Goal: Communication & Community: Answer question/provide support

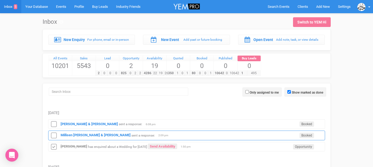
click at [76, 132] on div "[PERSON_NAME] & [PERSON_NAME] sent a response: Booked 2:09 pm" at bounding box center [186, 135] width 277 height 10
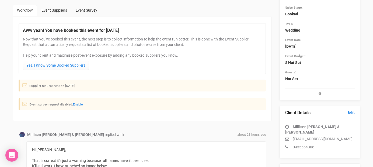
scroll to position [95, 0]
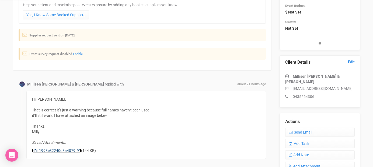
click at [71, 150] on link "ii_1998e82240d3a4079f91" at bounding box center [56, 150] width 49 height 4
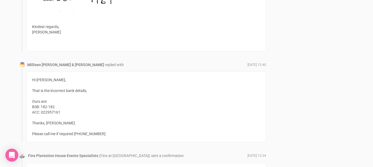
scroll to position [679, 0]
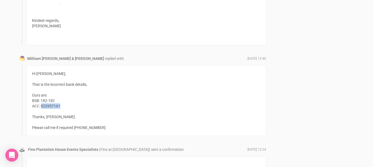
drag, startPoint x: 60, startPoint y: 106, endPoint x: 42, endPoint y: 106, distance: 18.0
click at [42, 106] on div "Hi Morgan, That is the incorrect bank details, Ours are: BSB: 182-182 ACC: 0229…" at bounding box center [145, 100] width 239 height 70
copy div "022957161"
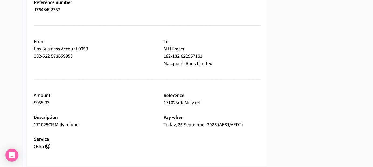
scroll to position [916, 0]
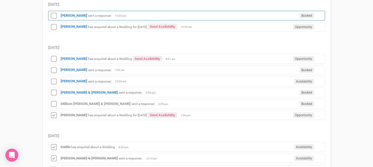
scroll to position [114, 0]
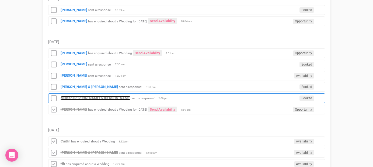
click at [75, 99] on strong "Millisen [PERSON_NAME] & [PERSON_NAME]" at bounding box center [96, 98] width 70 height 4
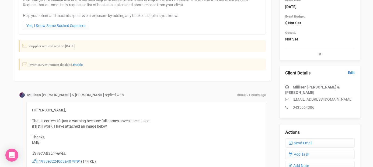
scroll to position [86, 0]
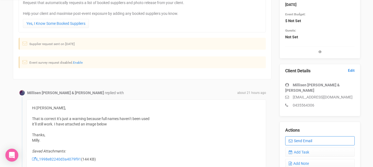
click at [295, 136] on link "Send Email" at bounding box center [319, 140] width 69 height 9
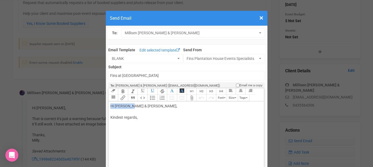
drag, startPoint x: 128, startPoint y: 106, endPoint x: 207, endPoint y: 102, distance: 79.2
click at [204, 102] on trix-editor "Hi Millisen Nyssen & Harrison Fraser, Kindest regards," at bounding box center [185, 151] width 155 height 100
drag, startPoint x: 189, startPoint y: 108, endPoint x: 143, endPoint y: 105, distance: 46.3
click at [143, 105] on div "Hi Millisen Nyssen & Harrison Fraser, Kindest regards," at bounding box center [185, 117] width 150 height 28
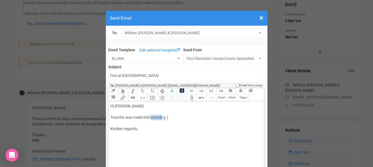
click at [162, 118] on div "Hi Millisen Trasnfer was made thid monrin g :) Kindest regards," at bounding box center [185, 123] width 150 height 40
click at [164, 117] on div "Hi Millisen Trasnfer was made thid monri g :) Kindest regards," at bounding box center [185, 123] width 150 height 40
click at [127, 138] on div "Hi Millisen Transfer was made thid morning :) Kindest regards," at bounding box center [185, 123] width 150 height 40
click at [150, 117] on div "Hi Millisen Transfer was made thid morning :) Kindest regards, Morgan" at bounding box center [185, 120] width 150 height 34
type trix-editor "<div>Hi Millisen&nbsp;<br><br>Transfer was made this morning :)<br><br>Kindest …"
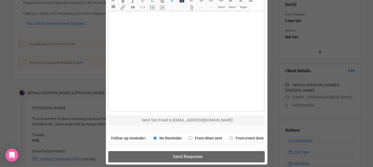
scroll to position [240, 0]
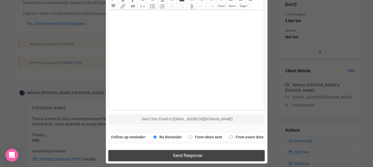
click at [155, 153] on button "Send Response" at bounding box center [186, 155] width 156 height 11
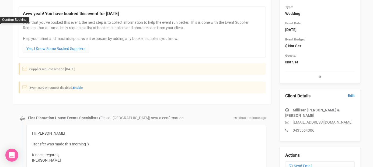
scroll to position [0, 0]
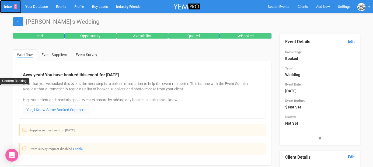
click at [8, 5] on link "Inbox 9" at bounding box center [10, 6] width 21 height 13
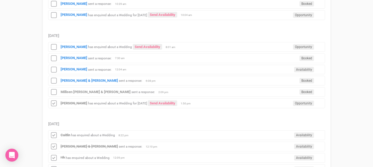
scroll to position [168, 0]
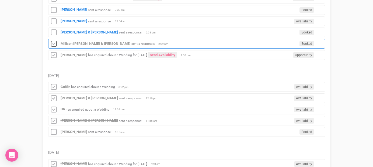
click at [52, 45] on icon at bounding box center [54, 43] width 8 height 7
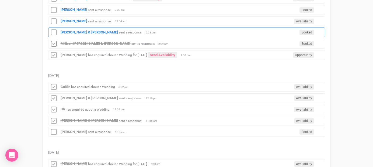
click at [75, 30] on div "Alice Hawkins & Adam sent a response: Booked 6:08 pm" at bounding box center [186, 32] width 277 height 10
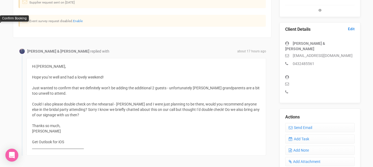
scroll to position [104, 0]
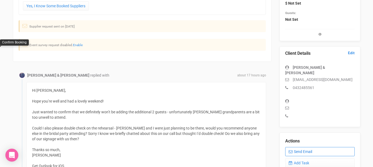
click at [303, 147] on link "Send Email" at bounding box center [319, 151] width 69 height 9
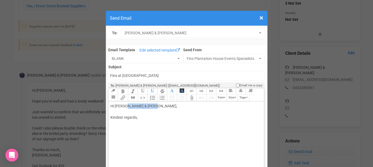
drag, startPoint x: 124, startPoint y: 107, endPoint x: 166, endPoint y: 104, distance: 42.3
click at [165, 105] on div "Hi Alice Hawkins & Adam, Kindest regards," at bounding box center [185, 117] width 150 height 28
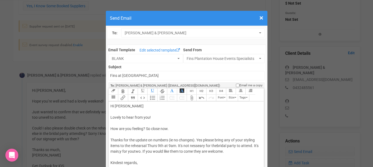
click at [218, 144] on div "Hi Alice Lovely to hear from you! How are you feeling? So close now. Thanks for…" at bounding box center [185, 139] width 150 height 73
click at [126, 150] on div "Hi Alice Lovely to hear from you! How are you feeling? So close now. Thanks for…" at bounding box center [185, 139] width 150 height 73
click at [139, 151] on div "Hi Alice Lovely to hear from you! How are you feeling? So close now. Thanks for…" at bounding box center [185, 139] width 150 height 73
click at [146, 158] on div "Hi Alice Lovely to hear from you! How are you feeling? So close now. Thanks for…" at bounding box center [185, 139] width 150 height 73
click at [143, 165] on div "Hi Alice Lovely to hear from you! How are you feeling? So close now. Thanks for…" at bounding box center [185, 139] width 150 height 73
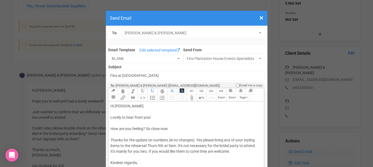
scroll to position [4, 0]
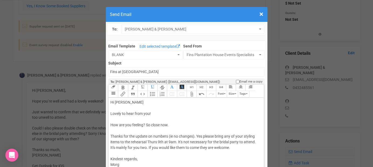
type trix-editor "<div>Hi Alice&nbsp;<br><br>Lovely to hear from you!&nbsp;<br><br>How are you fe…"
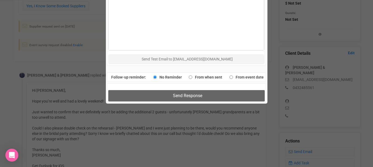
scroll to position [317, 0]
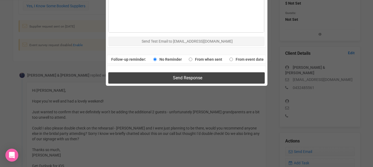
click at [182, 75] on button "Send Response" at bounding box center [186, 77] width 156 height 11
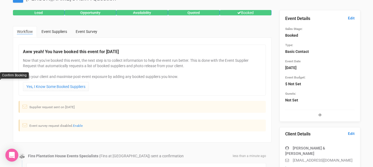
scroll to position [0, 0]
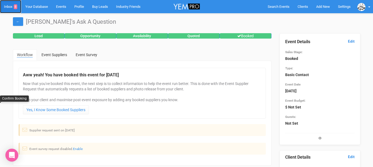
click at [12, 5] on link "Inbox 8" at bounding box center [10, 6] width 21 height 13
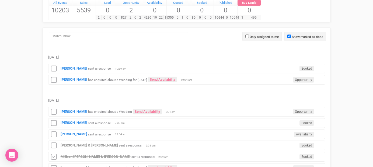
scroll to position [58, 0]
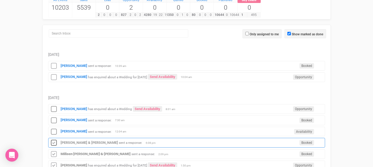
click at [54, 141] on icon at bounding box center [54, 142] width 8 height 7
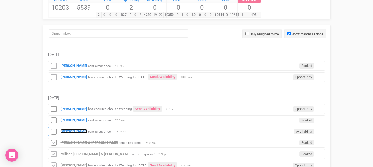
click at [69, 130] on strong "[PERSON_NAME]" at bounding box center [74, 131] width 27 height 4
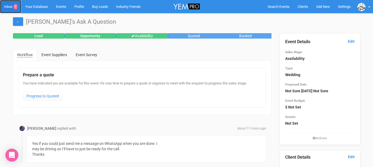
click at [12, 6] on link "Inbox 7" at bounding box center [10, 6] width 21 height 13
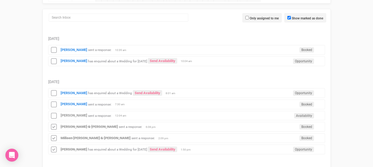
scroll to position [87, 0]
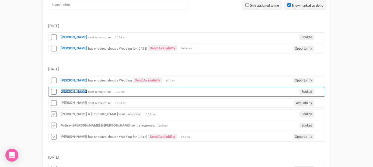
click at [67, 91] on strong "[PERSON_NAME]" at bounding box center [74, 91] width 27 height 4
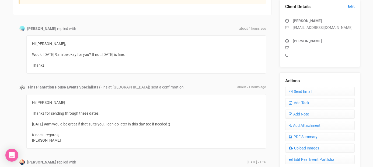
scroll to position [150, 0]
click at [295, 90] on link "Send Email" at bounding box center [319, 90] width 69 height 9
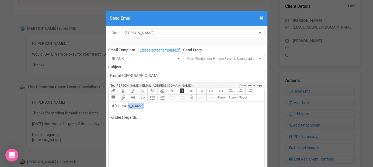
drag, startPoint x: 125, startPoint y: 106, endPoint x: 152, endPoint y: 105, distance: 26.6
click at [152, 105] on div "Hi Chloe Gilbert, Kindest regards," at bounding box center [185, 117] width 150 height 28
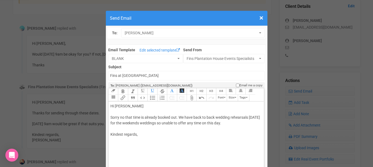
click at [139, 132] on div "Hi Chloe Sorry no that time is already booked out. We have back to back wedding…" at bounding box center [185, 125] width 150 height 45
click at [134, 129] on div "Hi Chloe Sorry no that time is already booked out. We have back to back wedding…" at bounding box center [185, 125] width 150 height 45
click at [137, 149] on div "Hi Chloe Sorry no that time is already booked out. We have back to back wedding…" at bounding box center [185, 131] width 150 height 57
type trix-editor "<div>Hi Chloe&nbsp;<br><br>Sorry no that time is already booked out. We have ba…"
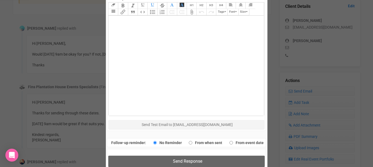
scroll to position [236, 0]
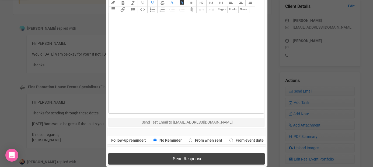
click at [148, 157] on button "Send Response" at bounding box center [186, 158] width 156 height 11
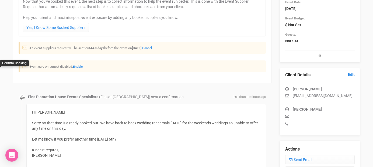
scroll to position [127, 0]
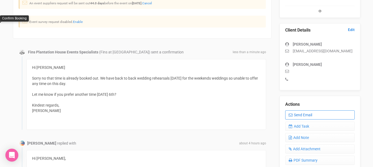
click at [302, 114] on link "Send Email" at bounding box center [319, 114] width 69 height 9
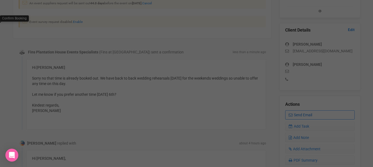
scroll to position [0, 0]
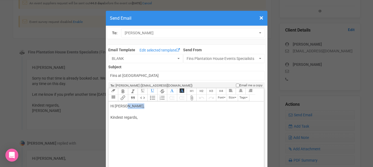
drag, startPoint x: 126, startPoint y: 107, endPoint x: 151, endPoint y: 104, distance: 25.2
click at [150, 105] on div "Hi Chloe Gilbert, Kindest regards," at bounding box center [185, 117] width 150 height 28
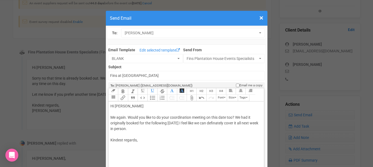
click at [150, 138] on div "Hi Chloe Me again. Would you like to do your coordination meeting on this date …" at bounding box center [185, 128] width 150 height 51
type trix-editor "<div>Hi Chloe&nbsp;<br><br>Me again. Would you like to do your coordination mee…"
click at [153, 128] on div "Hi Chloe Me again. Would you like to do your coordination meeting on this date …" at bounding box center [185, 131] width 150 height 57
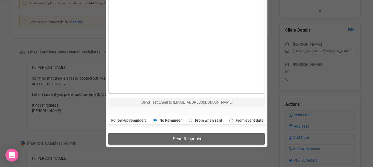
scroll to position [269, 0]
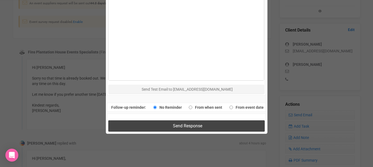
click at [202, 126] on button "Send Response" at bounding box center [186, 125] width 156 height 11
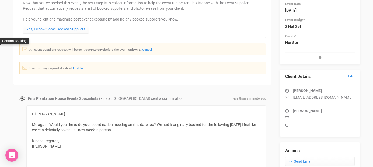
scroll to position [0, 0]
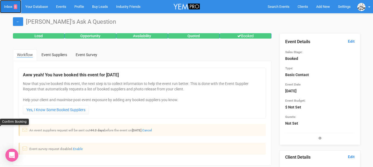
click at [12, 6] on link "Inbox 6" at bounding box center [10, 6] width 21 height 13
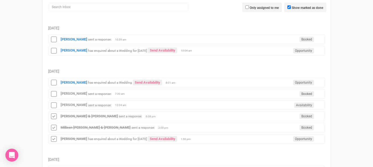
scroll to position [91, 0]
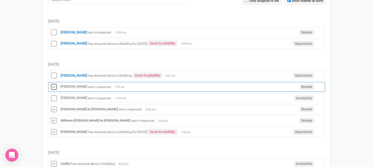
click at [54, 85] on icon at bounding box center [54, 86] width 8 height 7
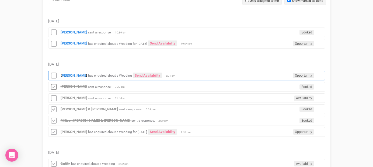
click at [66, 77] on strong "[PERSON_NAME]" at bounding box center [74, 75] width 27 height 4
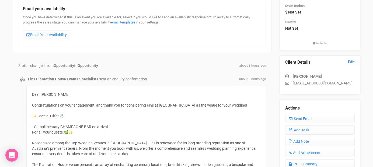
scroll to position [86, 0]
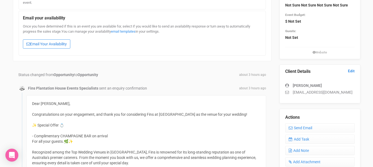
click at [58, 43] on link "Email Your Availability" at bounding box center [46, 43] width 47 height 9
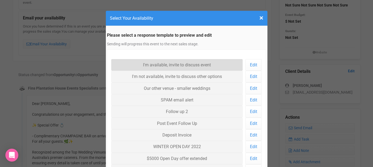
click at [152, 64] on link "I'm available, invite to discuss event" at bounding box center [177, 65] width 132 height 12
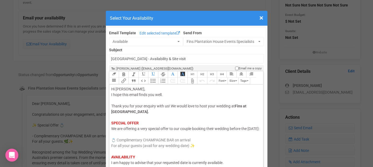
drag, startPoint x: 130, startPoint y: 134, endPoint x: 108, endPoint y: 134, distance: 21.3
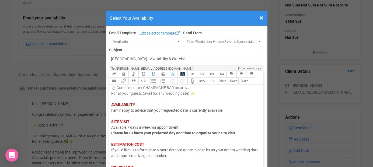
scroll to position [62, 0]
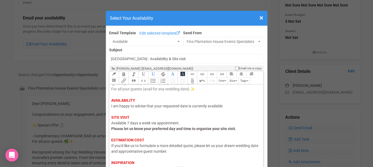
click at [123, 107] on span "I am happy to advise that your requested date is currently available." at bounding box center [167, 106] width 112 height 4
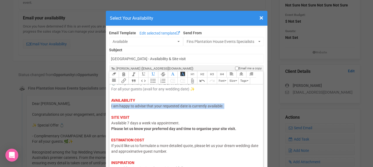
click at [123, 107] on span "I am happy to advise that your requested date is currently available." at bounding box center [167, 106] width 112 height 4
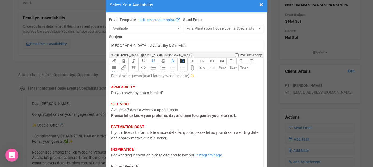
scroll to position [27, 0]
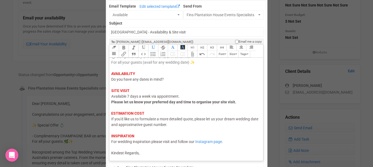
click at [144, 153] on div "Hi Donella, I hope this email finds you well. Thank you for your enquiry with u…" at bounding box center [185, 79] width 148 height 153
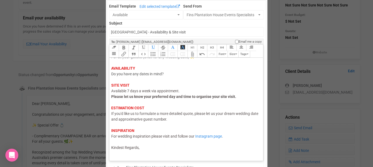
scroll to position [65, 0]
type trix-editor "<div><span style="color: rgb(95, 88, 88);">Hi Donella,</span><br><span style="c…"
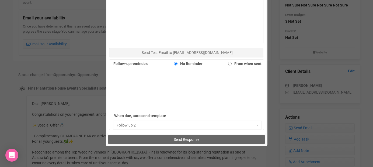
scroll to position [295, 0]
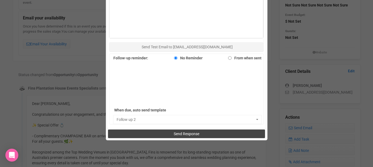
click at [150, 133] on button "Send Response" at bounding box center [186, 133] width 157 height 9
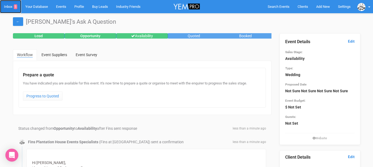
click at [8, 7] on link "Inbox 5" at bounding box center [10, 6] width 21 height 13
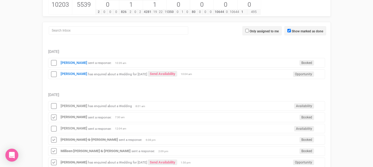
scroll to position [80, 0]
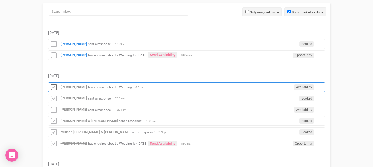
click at [52, 86] on icon at bounding box center [54, 87] width 8 height 7
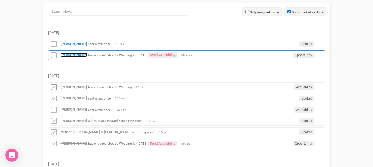
click at [68, 56] on strong "[PERSON_NAME]" at bounding box center [74, 55] width 27 height 4
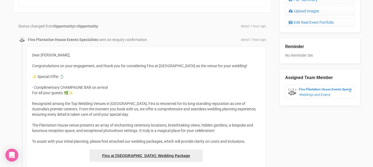
scroll to position [210, 0]
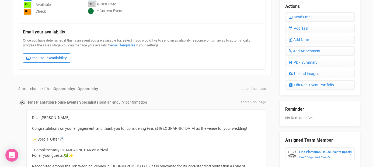
click at [63, 56] on link "Email Your Availability" at bounding box center [46, 57] width 47 height 9
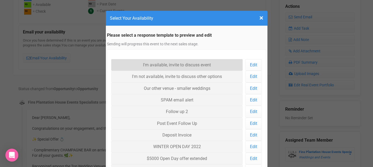
click at [149, 65] on link "I'm available, invite to discuss event" at bounding box center [177, 65] width 132 height 12
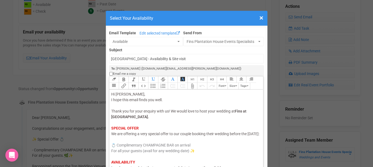
click at [119, 134] on span "We are offering a very special offer to our couple booking their wedding before…" at bounding box center [185, 133] width 148 height 4
drag, startPoint x: 130, startPoint y: 133, endPoint x: 104, endPoint y: 136, distance: 26.5
click at [104, 136] on div "× Close Select Your Availability Email Template Edit selected template Availabl…" at bounding box center [186, 83] width 373 height 167
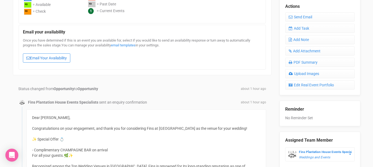
click at [64, 59] on link "Email Your Availability" at bounding box center [46, 57] width 47 height 9
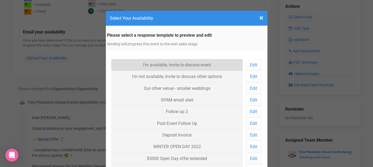
click at [138, 63] on link "I'm available, invite to discuss event" at bounding box center [177, 65] width 132 height 12
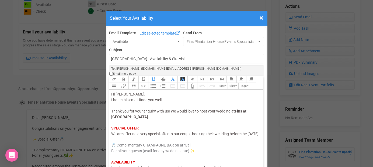
drag, startPoint x: 129, startPoint y: 132, endPoint x: 112, endPoint y: 133, distance: 16.4
click at [112, 133] on span "We are offering a very special offer to our couple booking their wedding before…" at bounding box center [185, 133] width 148 height 4
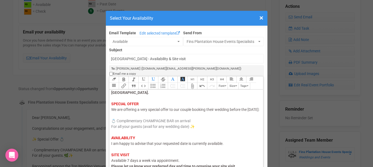
scroll to position [26, 0]
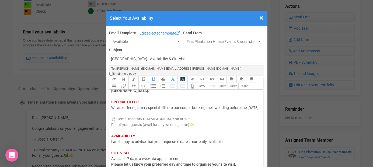
click at [130, 145] on div "Hi [PERSON_NAME], I hope this email finds you well. Thank you for your enquiry …" at bounding box center [185, 141] width 148 height 153
click at [189, 141] on span "I am happy to advise that your requested date is currently available." at bounding box center [167, 141] width 112 height 4
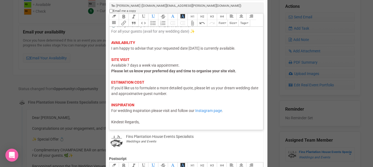
scroll to position [81, 0]
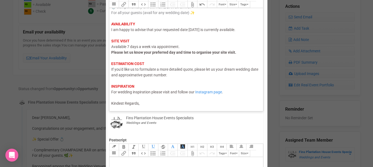
click at [147, 99] on div "Hi [PERSON_NAME], I hope this email finds you well. Thank you for your enquiry …" at bounding box center [185, 29] width 148 height 153
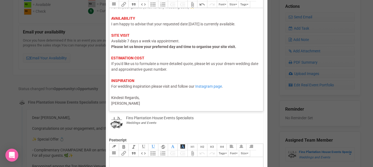
type trix-editor "<div><span style="color: rgb(95, 88, 88);">Hi [PERSON_NAME],</span><br><span st…"
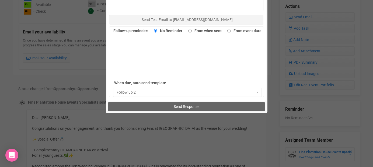
scroll to position [329, 0]
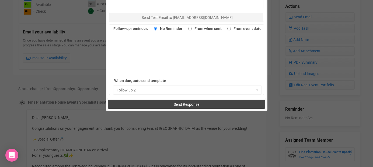
click at [146, 100] on button "Send Response" at bounding box center [186, 104] width 157 height 9
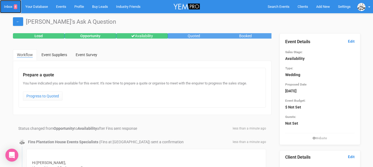
click at [8, 7] on link "Inbox 4" at bounding box center [10, 6] width 21 height 13
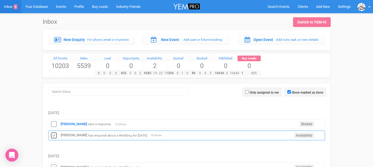
click at [54, 134] on icon at bounding box center [54, 135] width 8 height 7
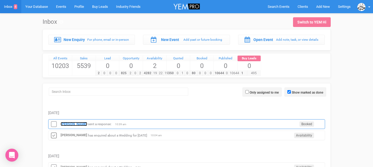
click at [72, 125] on strong "[PERSON_NAME]" at bounding box center [74, 124] width 27 height 4
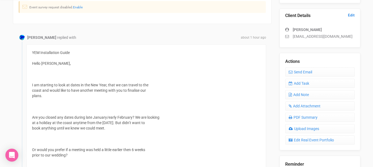
scroll to position [139, 0]
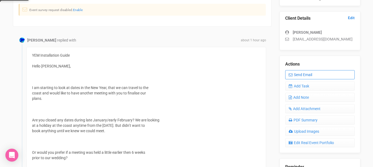
click at [291, 75] on icon at bounding box center [290, 75] width 4 height 4
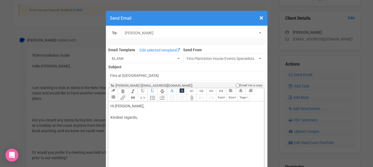
drag, startPoint x: 130, startPoint y: 104, endPoint x: 156, endPoint y: 105, distance: 26.1
click at [156, 105] on div "Hi [PERSON_NAME], Kindest regards," at bounding box center [185, 117] width 150 height 28
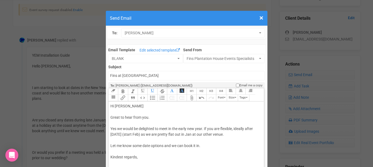
click at [149, 133] on div "Hi [PERSON_NAME] Great to hear from you. Yes we would be delighted to meet in t…" at bounding box center [185, 137] width 150 height 68
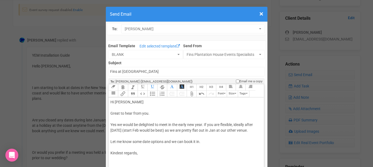
click at [186, 144] on div "Hi [PERSON_NAME] Great to hear from you. Yes we would be delighted to meet in t…" at bounding box center [185, 133] width 150 height 68
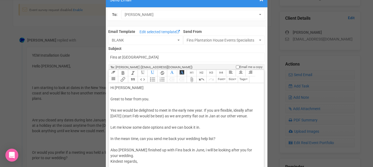
scroll to position [16, 0]
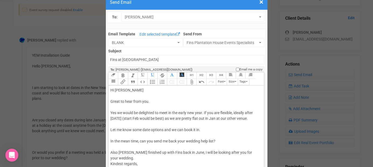
click at [128, 157] on div "Hi [PERSON_NAME] Great to hear from you. Yes we would be delighted to meet in t…" at bounding box center [185, 132] width 150 height 90
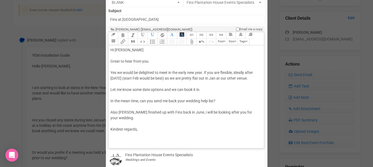
scroll to position [66, 0]
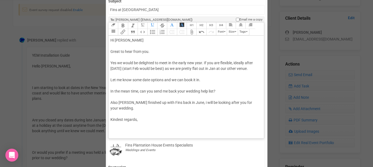
click at [143, 127] on div "Hi Rebecca Great to hear from you. Yes we would be delighted to meet in the ear…" at bounding box center [185, 85] width 150 height 96
type trix-editor "<div>Hi Rebecca&nbsp;<br><br>Great to hear from you.<br><br>Yes we would be del…"
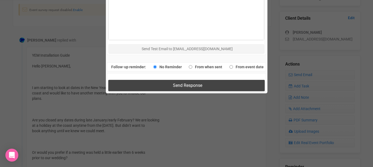
scroll to position [314, 0]
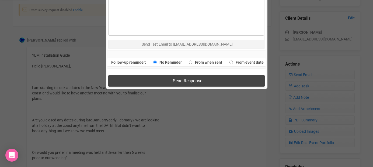
click at [150, 81] on button "Send Response" at bounding box center [186, 80] width 156 height 11
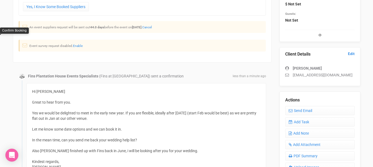
scroll to position [0, 0]
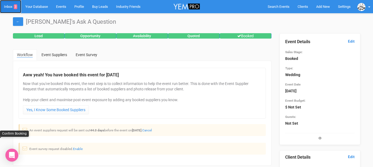
click at [9, 6] on link "Inbox 3" at bounding box center [10, 6] width 21 height 13
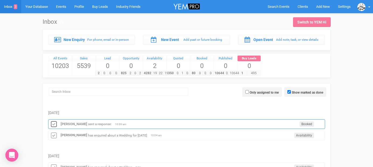
click at [53, 123] on icon at bounding box center [54, 124] width 8 height 7
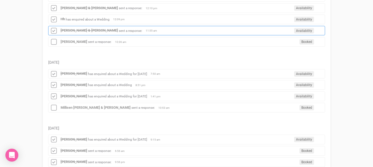
scroll to position [258, 0]
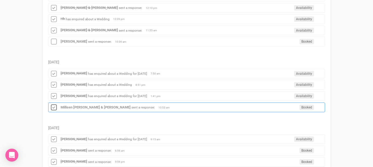
click at [55, 106] on icon at bounding box center [54, 107] width 8 height 7
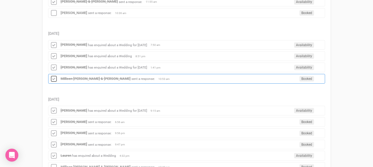
scroll to position [307, 0]
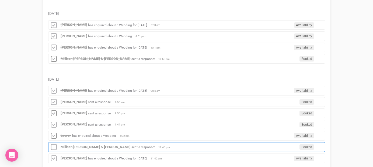
click at [55, 143] on icon at bounding box center [54, 146] width 8 height 7
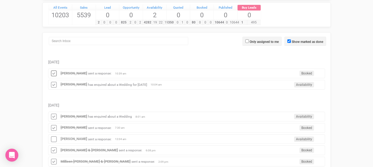
scroll to position [43, 0]
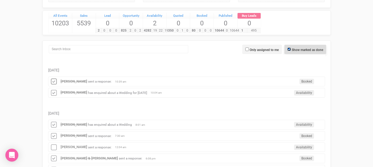
click at [288, 48] on input "Show marked as done" at bounding box center [288, 48] width 3 height 3
checkbox input "false"
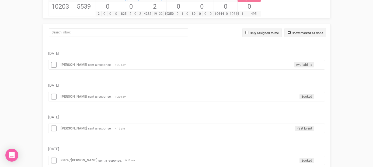
scroll to position [59, 0]
